Goal: Task Accomplishment & Management: Complete application form

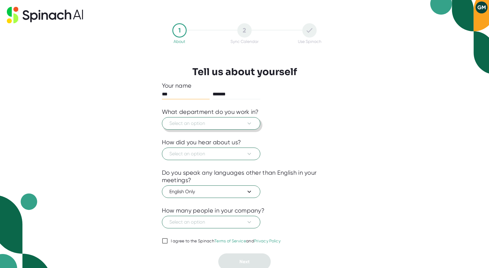
click at [250, 121] on icon at bounding box center [249, 123] width 7 height 7
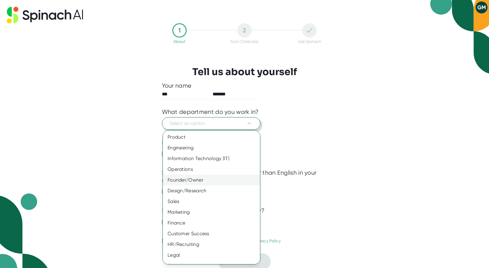
click at [194, 181] on div "Founder/Owner" at bounding box center [211, 180] width 97 height 11
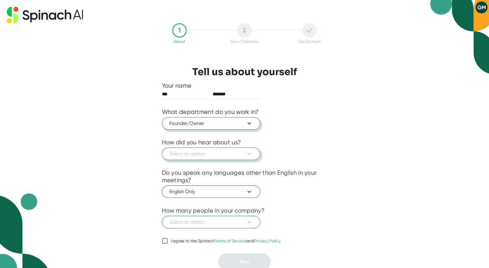
click at [251, 154] on icon at bounding box center [249, 153] width 7 height 7
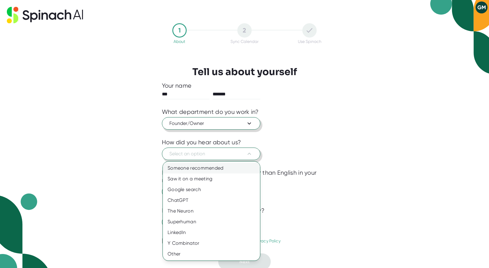
click at [200, 167] on div "Someone recommended" at bounding box center [211, 168] width 97 height 11
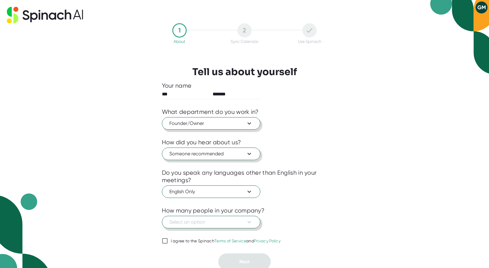
click at [252, 221] on icon at bounding box center [249, 222] width 7 height 7
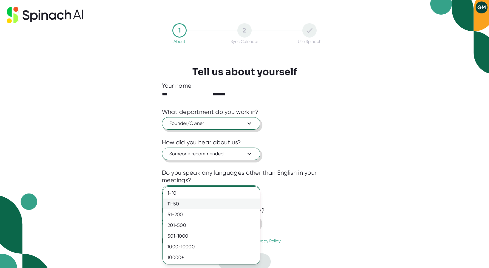
click at [202, 205] on div "11-50" at bounding box center [211, 204] width 97 height 11
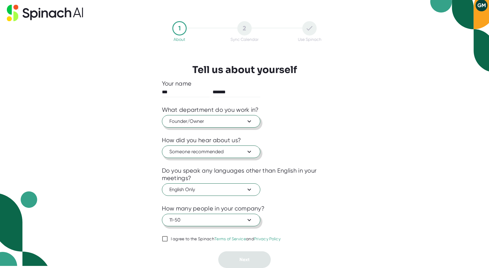
scroll to position [2, 0]
click at [166, 238] on input "I agree to the Spinach Terms of Service and Privacy Policy" at bounding box center [165, 238] width 6 height 7
checkbox input "true"
click at [247, 259] on span "Next" at bounding box center [245, 260] width 10 height 6
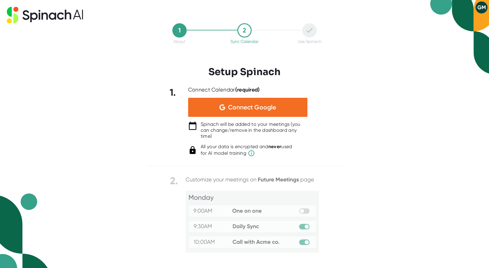
scroll to position [0, 0]
